Goal: Task Accomplishment & Management: Use online tool/utility

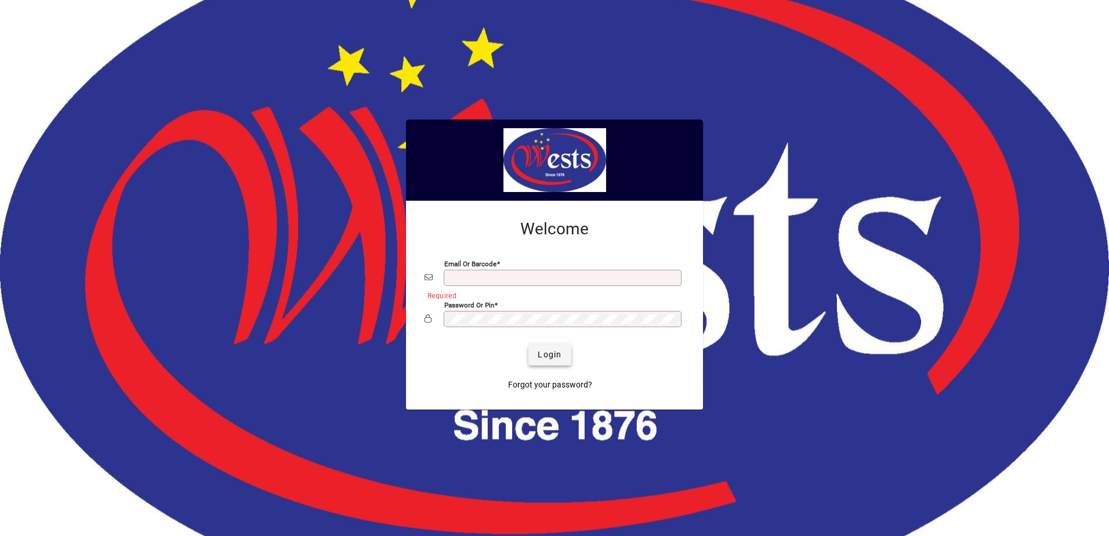
type input "**********"
click at [552, 357] on span "Login" at bounding box center [550, 355] width 24 height 12
